Goal: Task Accomplishment & Management: Use online tool/utility

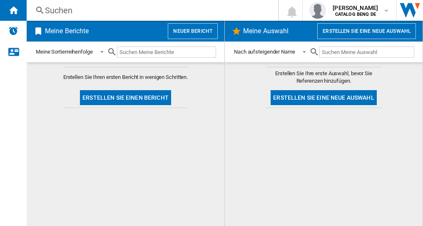
click at [184, 32] on button "Neuer Bericht" at bounding box center [193, 31] width 50 height 16
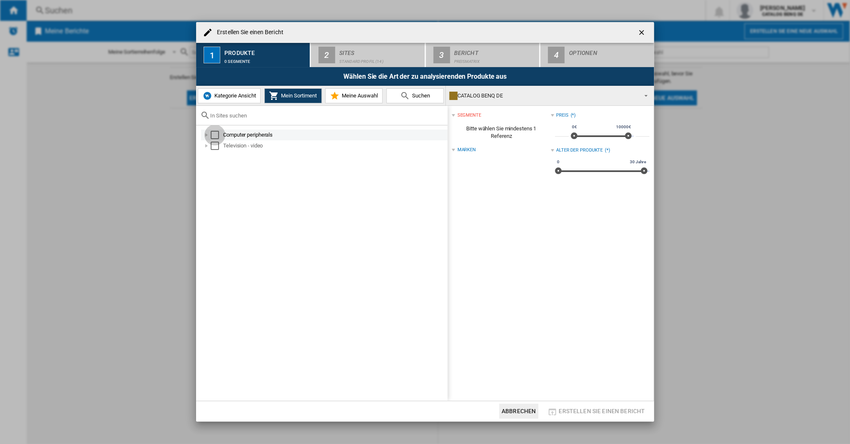
click at [216, 135] on div "Select" at bounding box center [215, 135] width 8 height 8
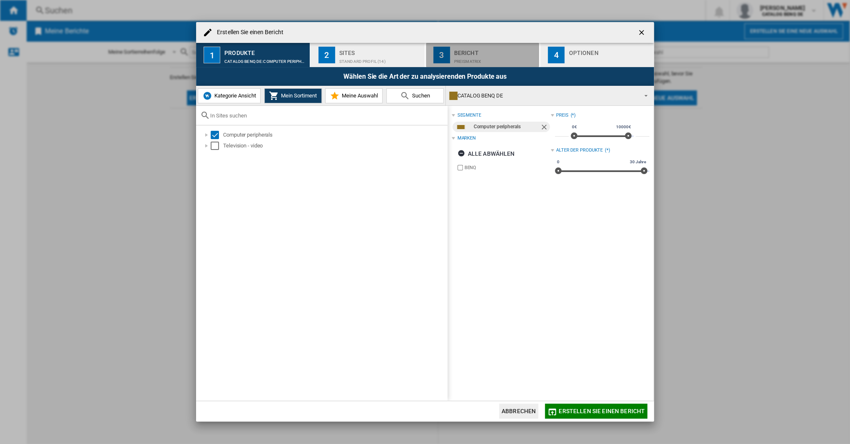
click at [423, 60] on div "Preismatrix" at bounding box center [495, 59] width 82 height 9
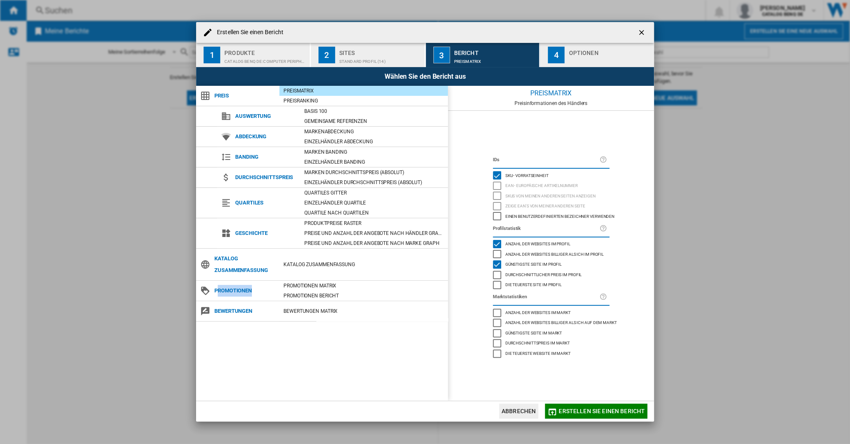
drag, startPoint x: 216, startPoint y: 289, endPoint x: 253, endPoint y: 288, distance: 36.7
click at [253, 226] on span "Promotionen" at bounding box center [244, 291] width 69 height 12
drag, startPoint x: 253, startPoint y: 288, endPoint x: 320, endPoint y: 284, distance: 66.7
click at [320, 226] on div "PROMOTIONEN Matrix" at bounding box center [363, 285] width 169 height 8
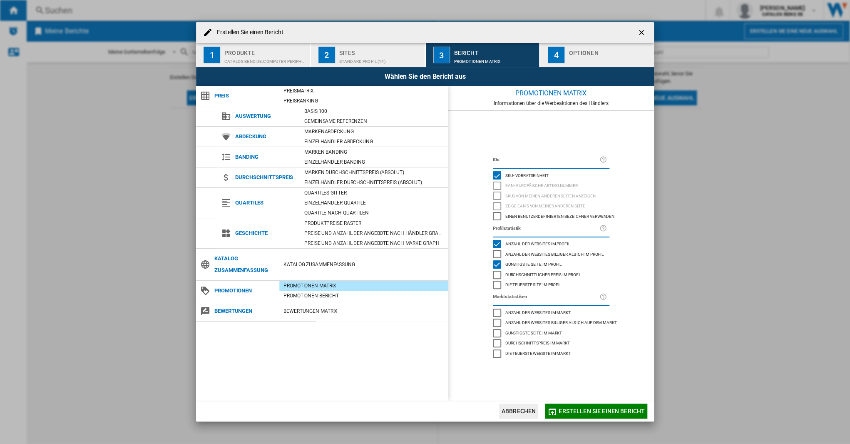
click at [423, 226] on span "Erstellen Sie einen Bericht" at bounding box center [602, 411] width 86 height 7
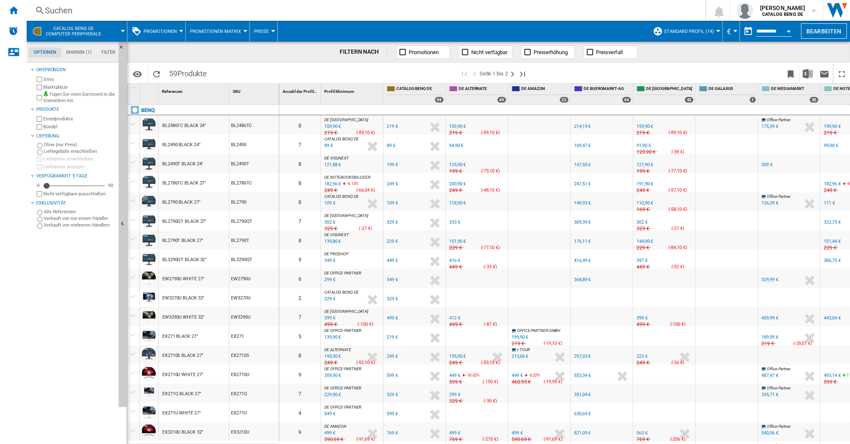
click at [211, 31] on span "Promotionen matrix" at bounding box center [215, 31] width 51 height 5
click at [214, 70] on span "Promotionen bericht" at bounding box center [220, 71] width 58 height 7
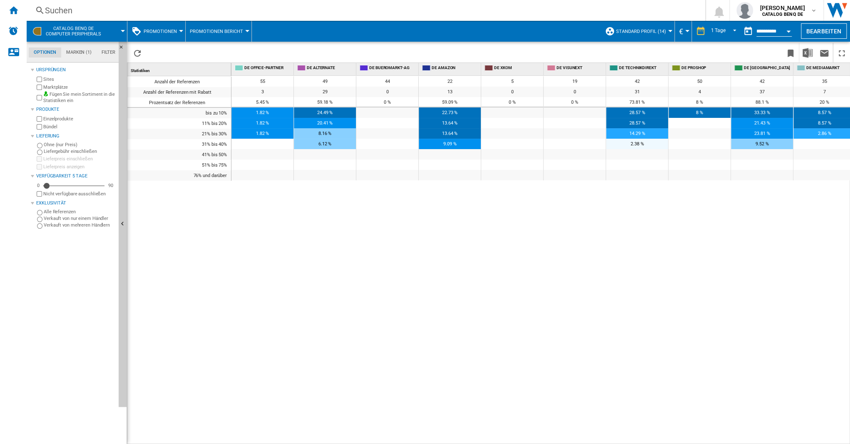
drag, startPoint x: 149, startPoint y: 91, endPoint x: 218, endPoint y: 89, distance: 69.1
click at [218, 89] on div "Anzahl der Referenzen mit Rabatt" at bounding box center [179, 92] width 104 height 10
drag, startPoint x: 218, startPoint y: 89, endPoint x: 261, endPoint y: 79, distance: 44.4
click at [261, 79] on span "55" at bounding box center [262, 81] width 5 height 5
drag, startPoint x: 246, startPoint y: 79, endPoint x: 591, endPoint y: 78, distance: 344.3
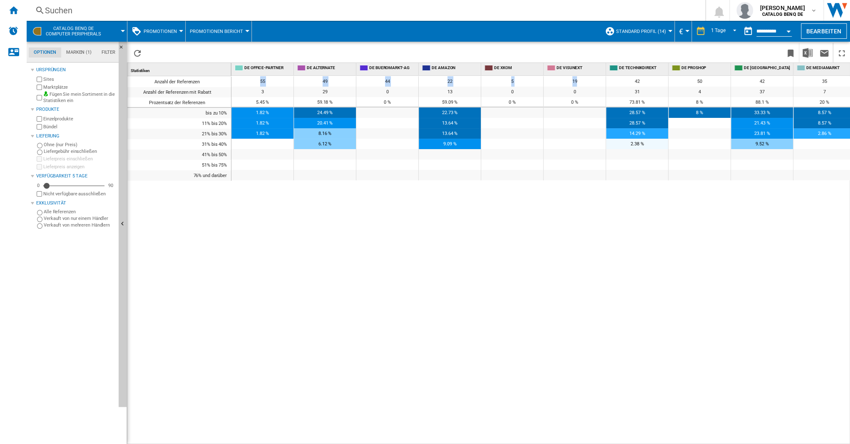
click at [423, 76] on div "55 49 44 22 5 19 42 50 42 35 27 1 59" at bounding box center [637, 76] width 812 height 0
drag, startPoint x: 591, startPoint y: 78, endPoint x: 514, endPoint y: 83, distance: 77.2
click at [423, 83] on div "5" at bounding box center [512, 81] width 62 height 10
drag, startPoint x: 266, startPoint y: 80, endPoint x: 275, endPoint y: 80, distance: 8.7
click at [275, 80] on div "55" at bounding box center [262, 81] width 62 height 10
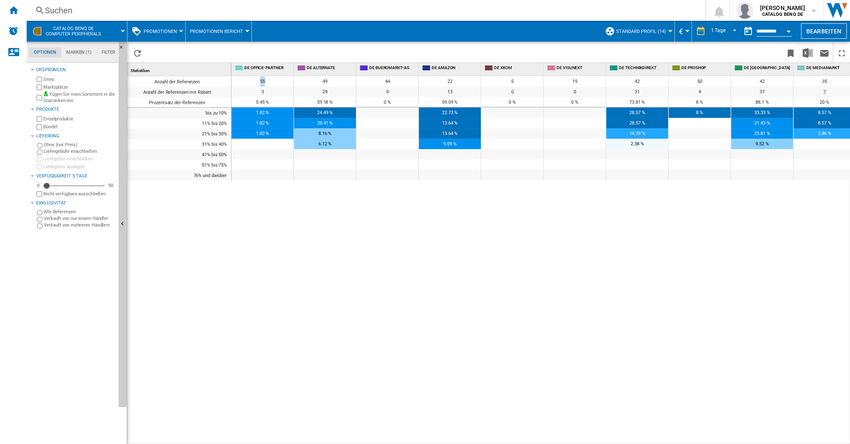
click at [277, 81] on div "55" at bounding box center [262, 81] width 62 height 10
drag, startPoint x: 253, startPoint y: 90, endPoint x: 275, endPoint y: 90, distance: 22.5
click at [275, 90] on div "3" at bounding box center [262, 92] width 62 height 10
drag, startPoint x: 275, startPoint y: 90, endPoint x: 283, endPoint y: 93, distance: 8.6
click at [283, 93] on div "3" at bounding box center [262, 92] width 62 height 10
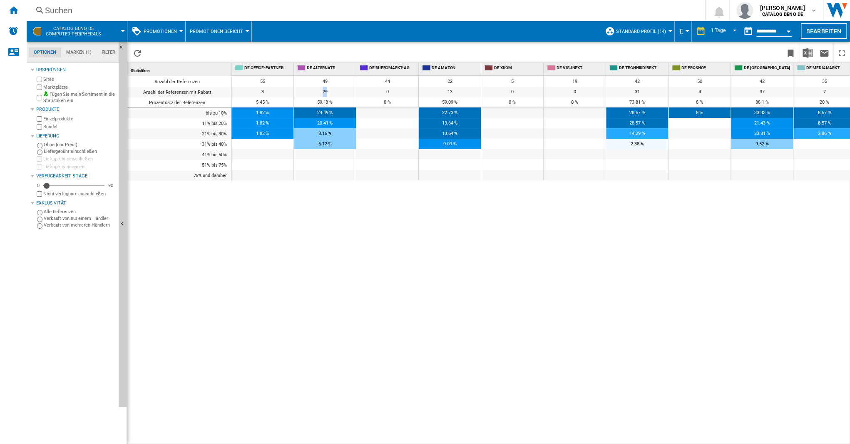
drag, startPoint x: 320, startPoint y: 90, endPoint x: 331, endPoint y: 90, distance: 11.2
click at [331, 90] on div "29" at bounding box center [325, 92] width 62 height 10
drag, startPoint x: 331, startPoint y: 90, endPoint x: 311, endPoint y: 94, distance: 20.3
click at [311, 94] on div "29" at bounding box center [325, 92] width 62 height 10
drag, startPoint x: 328, startPoint y: 80, endPoint x: 337, endPoint y: 80, distance: 8.3
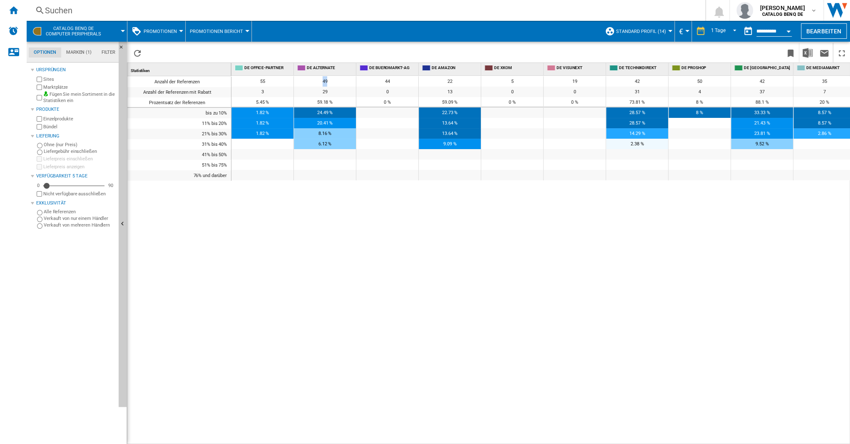
click at [337, 80] on div "49" at bounding box center [325, 81] width 62 height 10
drag, startPoint x: 337, startPoint y: 80, endPoint x: 344, endPoint y: 94, distance: 16.8
click at [346, 95] on div "29" at bounding box center [325, 92] width 62 height 10
drag, startPoint x: 383, startPoint y: 81, endPoint x: 394, endPoint y: 80, distance: 11.7
click at [394, 80] on div "44" at bounding box center [387, 81] width 62 height 10
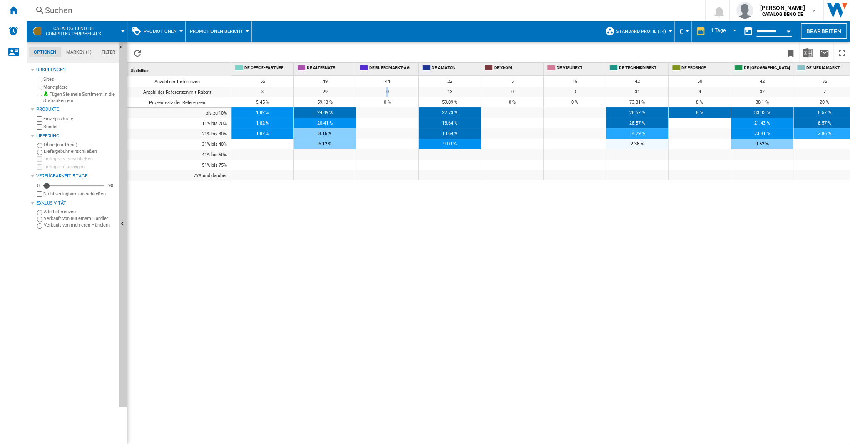
drag, startPoint x: 394, startPoint y: 80, endPoint x: 395, endPoint y: 90, distance: 10.5
click at [395, 90] on div "0" at bounding box center [387, 92] width 62 height 10
drag, startPoint x: 440, startPoint y: 82, endPoint x: 457, endPoint y: 80, distance: 16.7
click at [423, 80] on div "22" at bounding box center [450, 81] width 62 height 10
drag, startPoint x: 457, startPoint y: 80, endPoint x: 455, endPoint y: 91, distance: 10.5
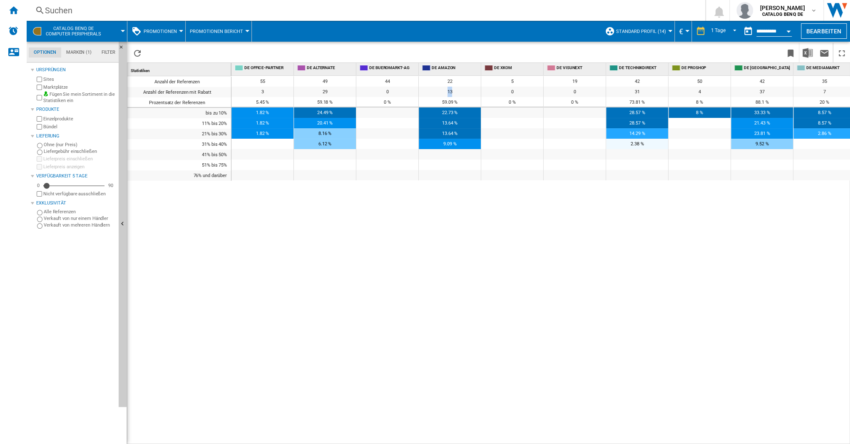
click at [423, 91] on div "13" at bounding box center [450, 92] width 62 height 10
drag, startPoint x: 455, startPoint y: 91, endPoint x: 470, endPoint y: 93, distance: 15.2
click at [423, 93] on div "13" at bounding box center [450, 92] width 62 height 10
click at [163, 32] on span "PROMOTIONEN" at bounding box center [160, 31] width 33 height 5
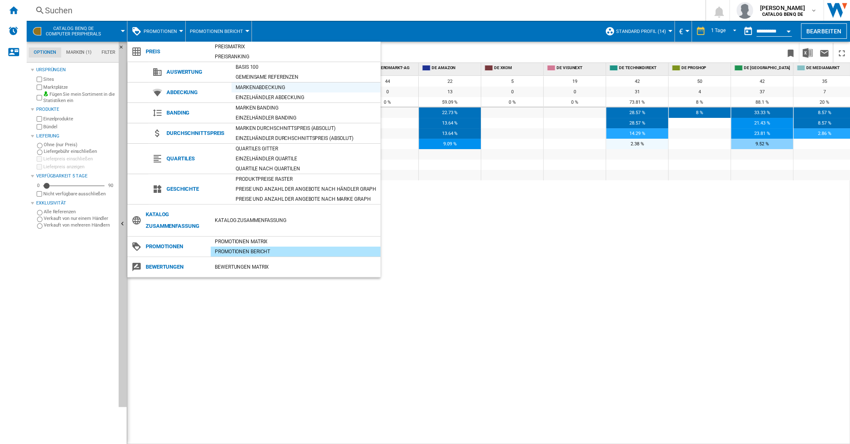
click at [259, 83] on div "Markenabdeckung" at bounding box center [305, 87] width 149 height 8
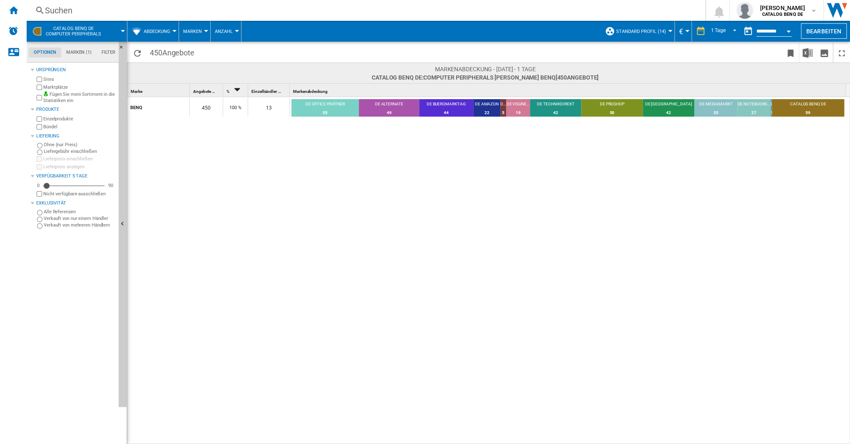
click at [165, 30] on span "Abdeckung" at bounding box center [157, 31] width 27 height 5
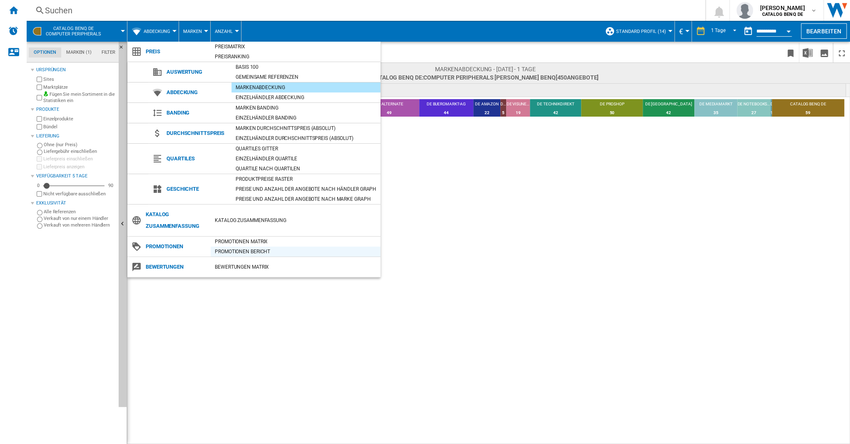
click at [264, 226] on div "Promotionen Bericht" at bounding box center [296, 251] width 170 height 8
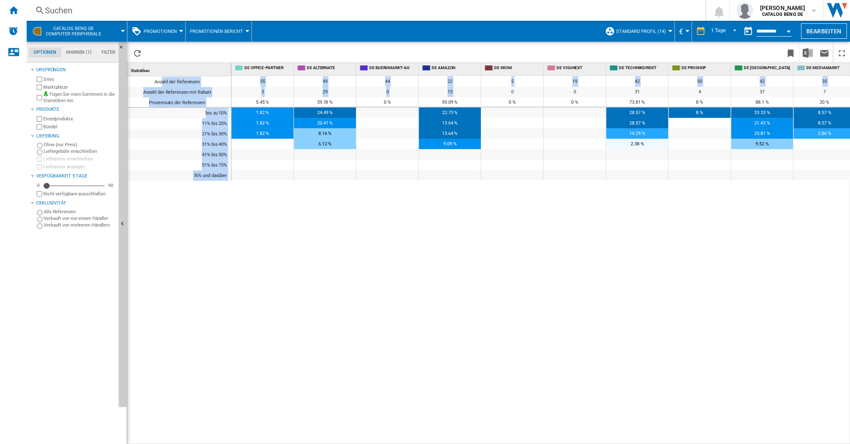
drag, startPoint x: 173, startPoint y: 81, endPoint x: 505, endPoint y: 90, distance: 331.5
click at [423, 90] on div "Statistiken 1 Anzahl der Referenzen Anzahl der Referenzen mit Rabatt Prozentsat…" at bounding box center [488, 253] width 722 height 380
drag, startPoint x: 505, startPoint y: 90, endPoint x: 470, endPoint y: 89, distance: 34.1
click at [423, 89] on div "13" at bounding box center [450, 92] width 62 height 10
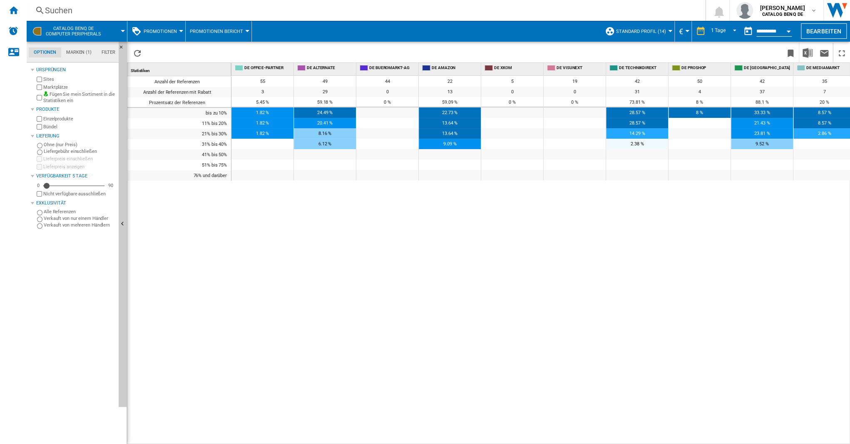
click at [423, 35] on button "Standard Profil (14)" at bounding box center [643, 31] width 54 height 21
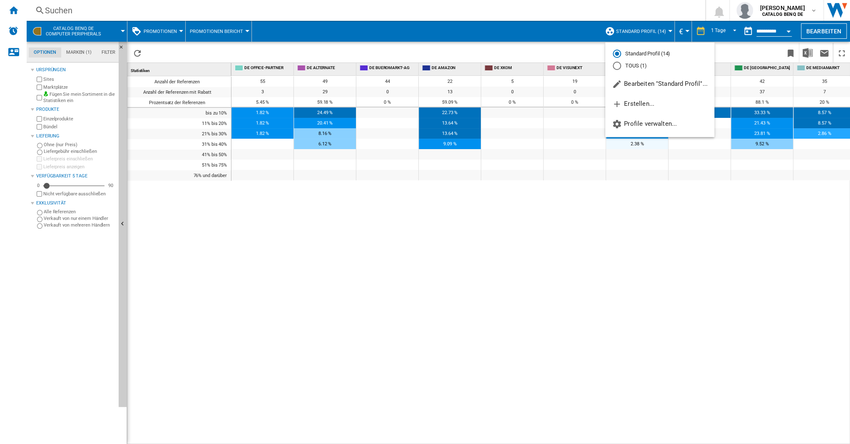
click at [423, 35] on md-backdrop at bounding box center [425, 222] width 850 height 444
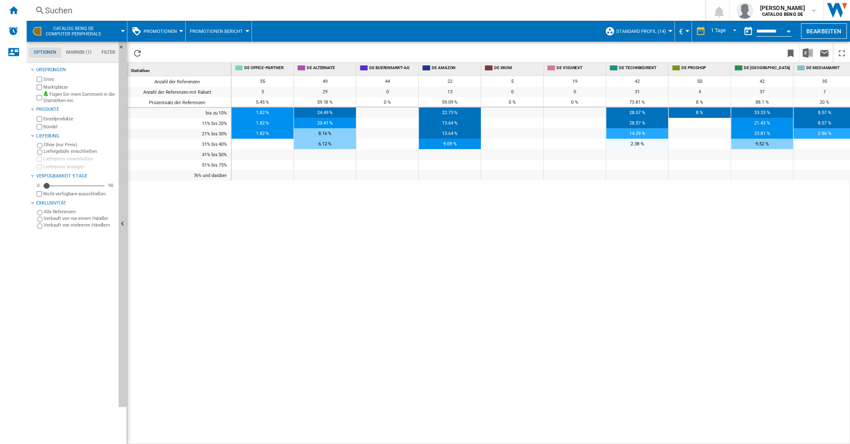
click at [211, 32] on span "Promotionen bericht" at bounding box center [216, 31] width 53 height 5
click at [281, 45] on md-backdrop at bounding box center [425, 222] width 850 height 444
click at [165, 32] on span "PROMOTIONEN" at bounding box center [160, 31] width 33 height 5
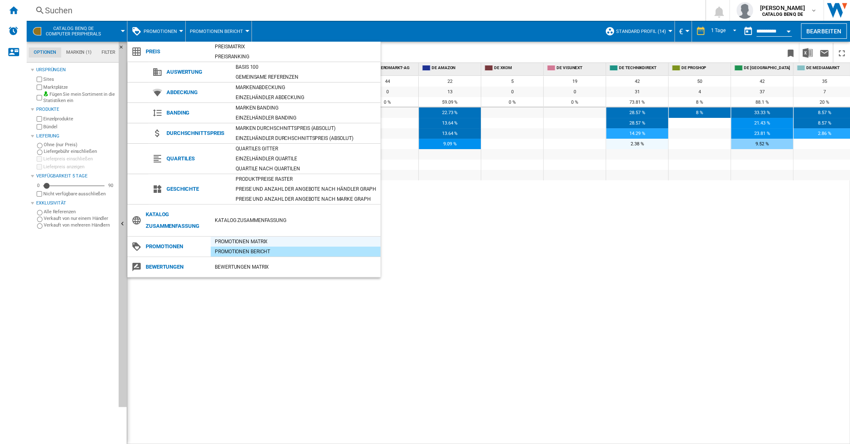
click at [249, 226] on div "PROMOTIONEN Matrix" at bounding box center [296, 241] width 170 height 8
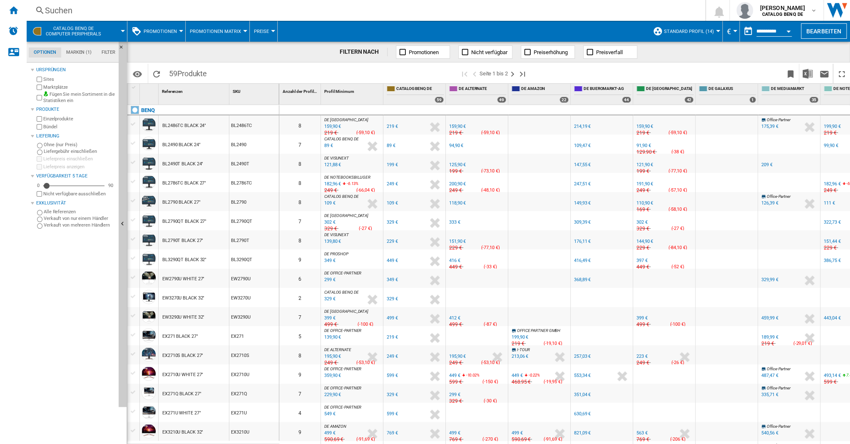
drag, startPoint x: 298, startPoint y: 124, endPoint x: 304, endPoint y: 263, distance: 138.3
click at [423, 72] on img "Herunterladen in Excel" at bounding box center [808, 74] width 10 height 10
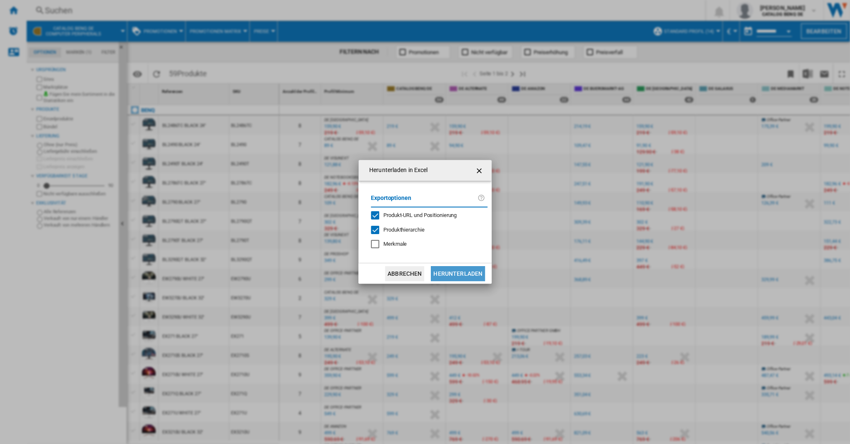
click at [423, 226] on button "Herunterladen" at bounding box center [458, 273] width 54 height 15
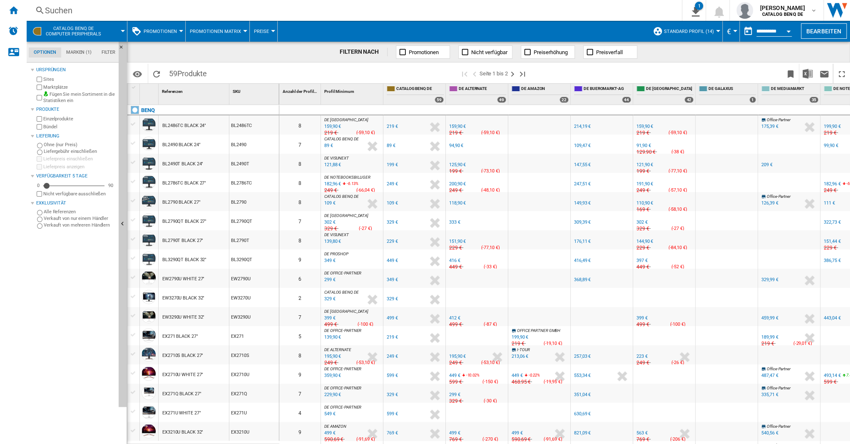
click at [299, 125] on div "8" at bounding box center [299, 124] width 41 height 19
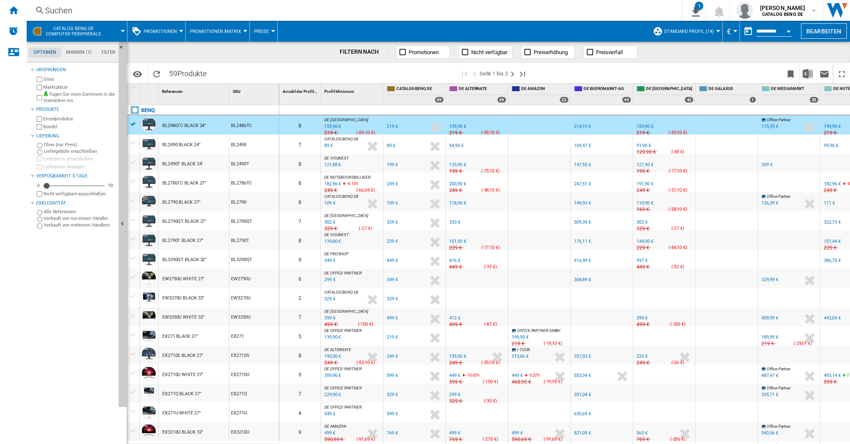
click at [305, 91] on span "Anzahl der Profile" at bounding box center [300, 91] width 34 height 5
drag, startPoint x: 319, startPoint y: 88, endPoint x: 343, endPoint y: 88, distance: 24.1
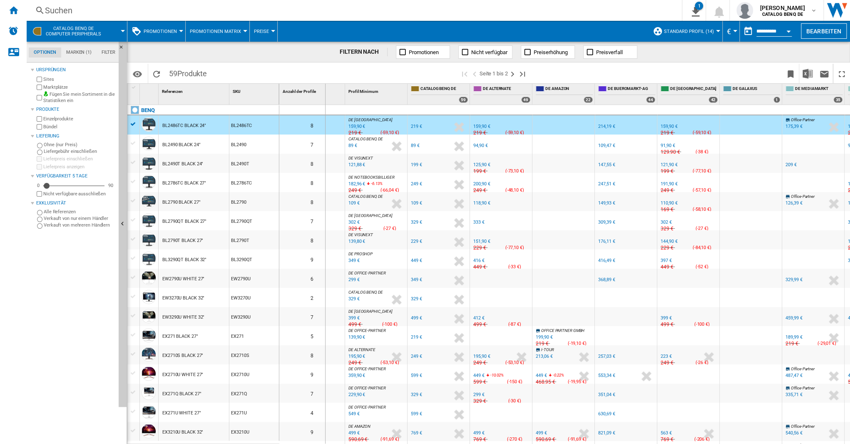
drag, startPoint x: 343, startPoint y: 88, endPoint x: 324, endPoint y: 88, distance: 18.7
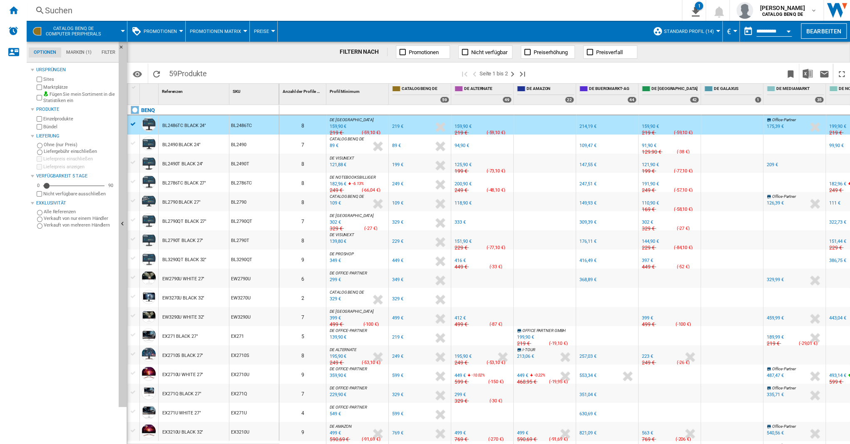
click at [162, 31] on span "PROMOTIONEN" at bounding box center [160, 31] width 33 height 5
